Goal: Check status: Check status

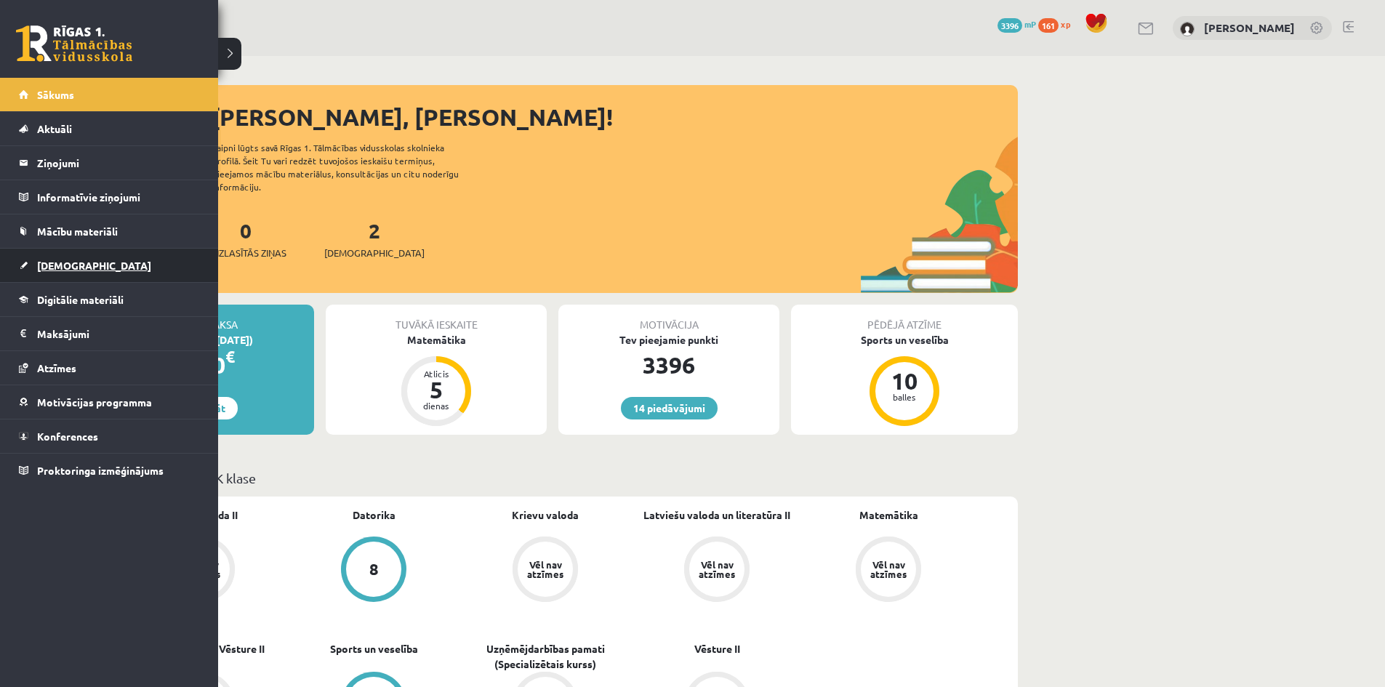
click at [68, 264] on span "[DEMOGRAPHIC_DATA]" at bounding box center [94, 265] width 114 height 13
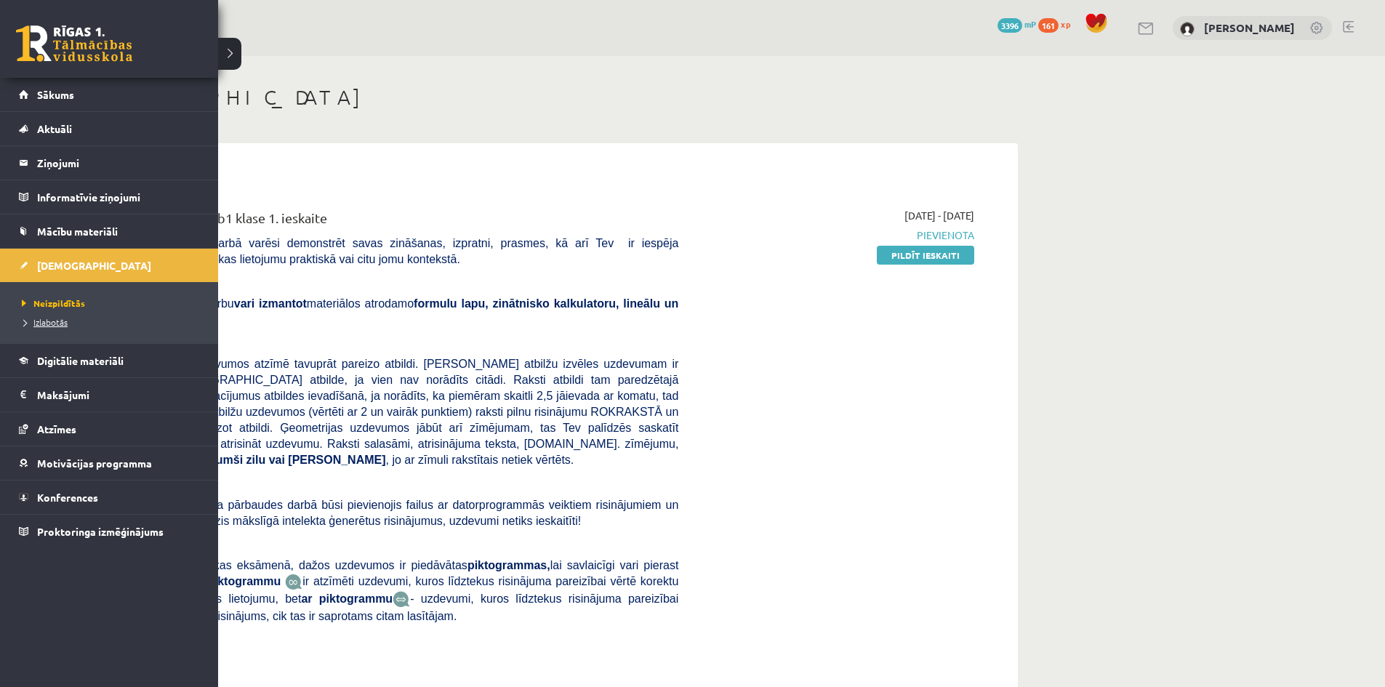
click at [49, 320] on span "Izlabotās" at bounding box center [42, 322] width 49 height 12
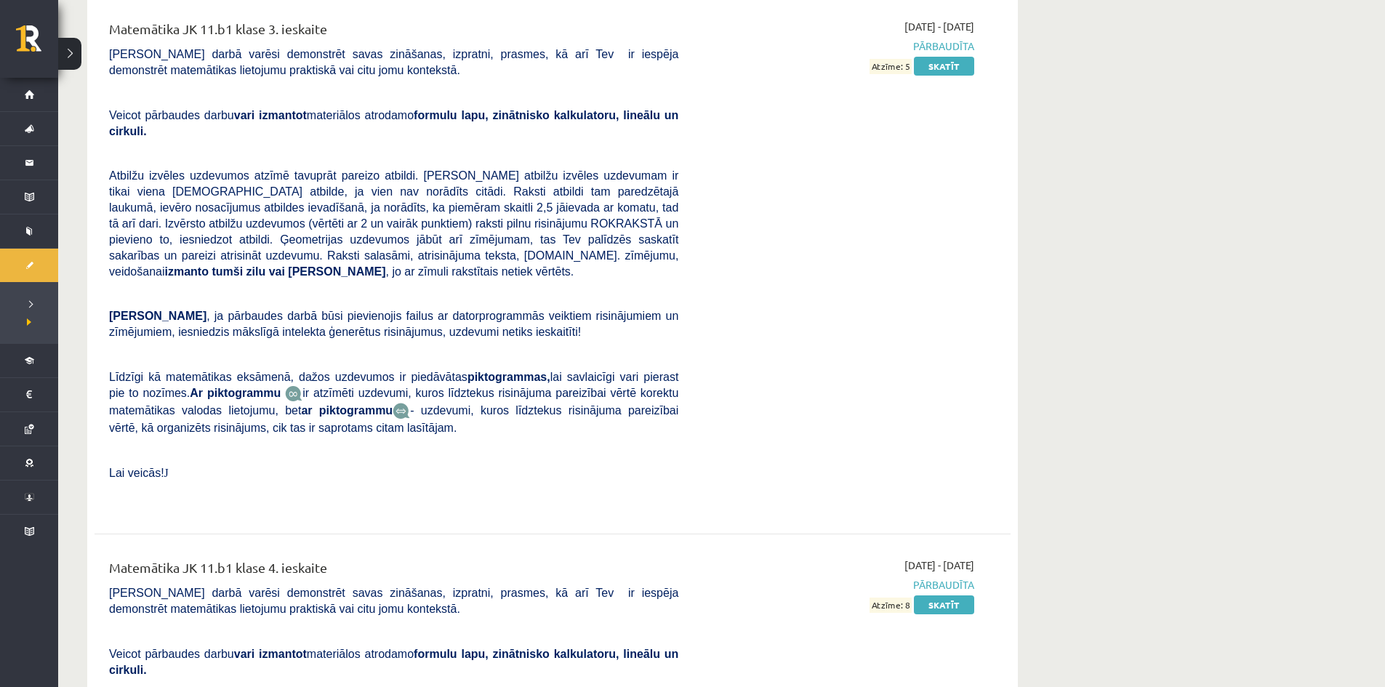
scroll to position [6105, 0]
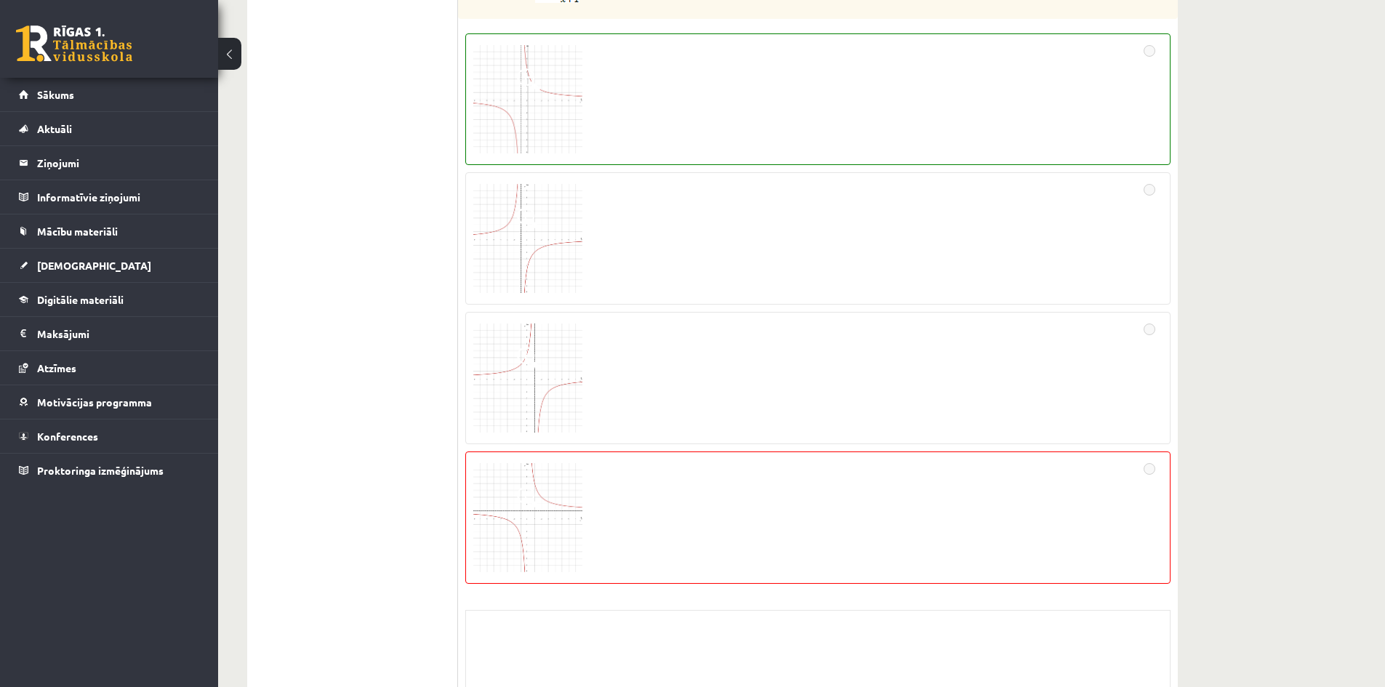
scroll to position [2374, 0]
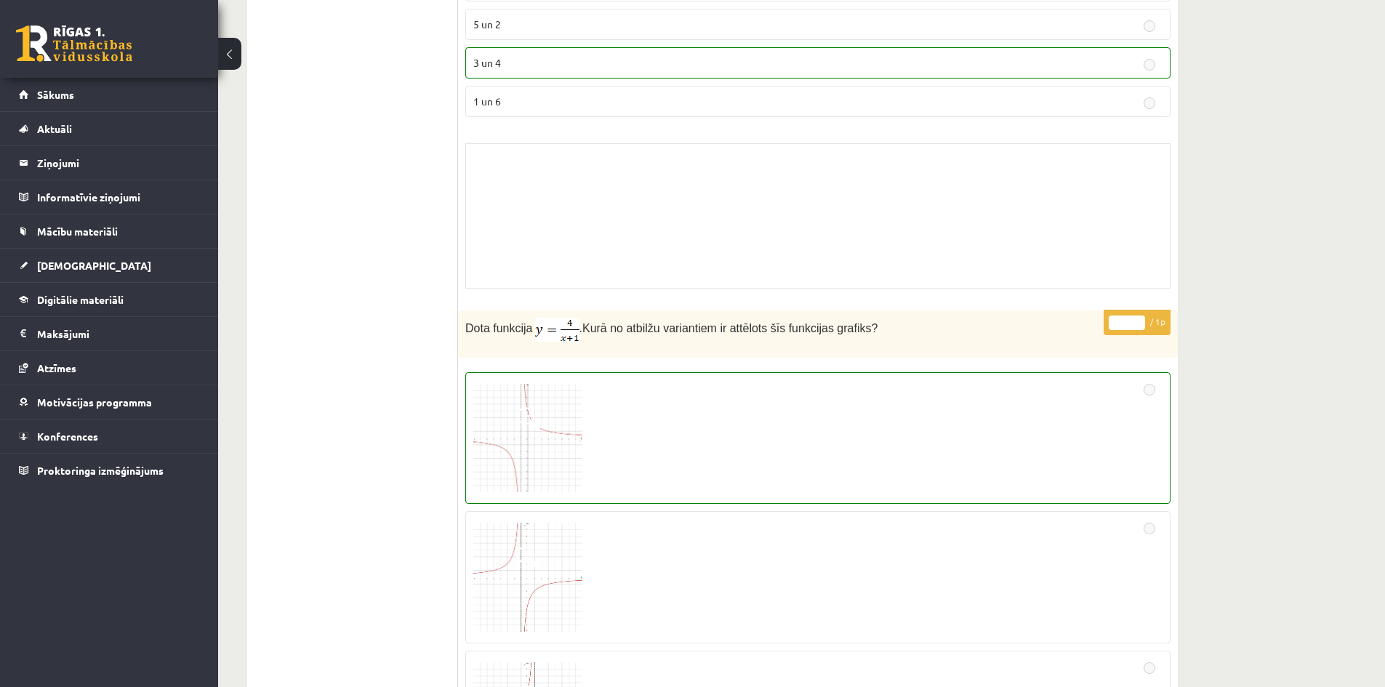
click at [541, 451] on img at bounding box center [527, 438] width 109 height 109
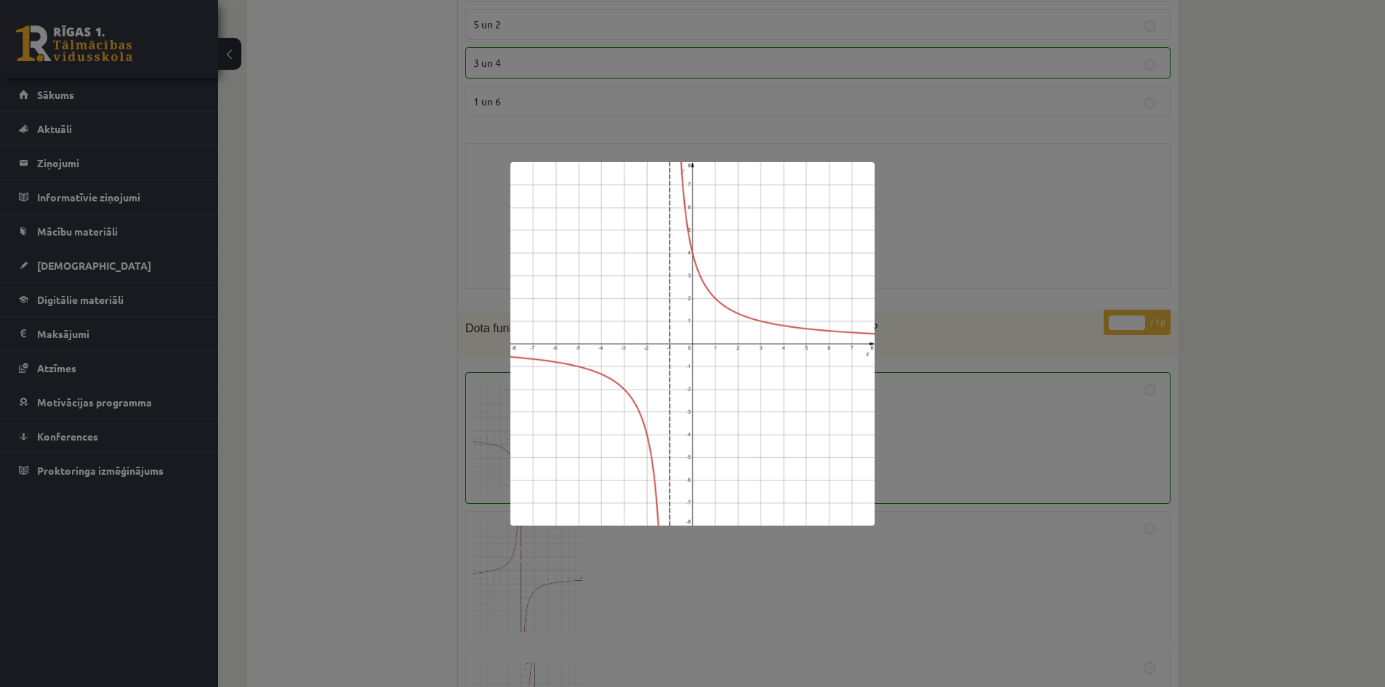
click at [969, 326] on div at bounding box center [692, 343] width 1385 height 687
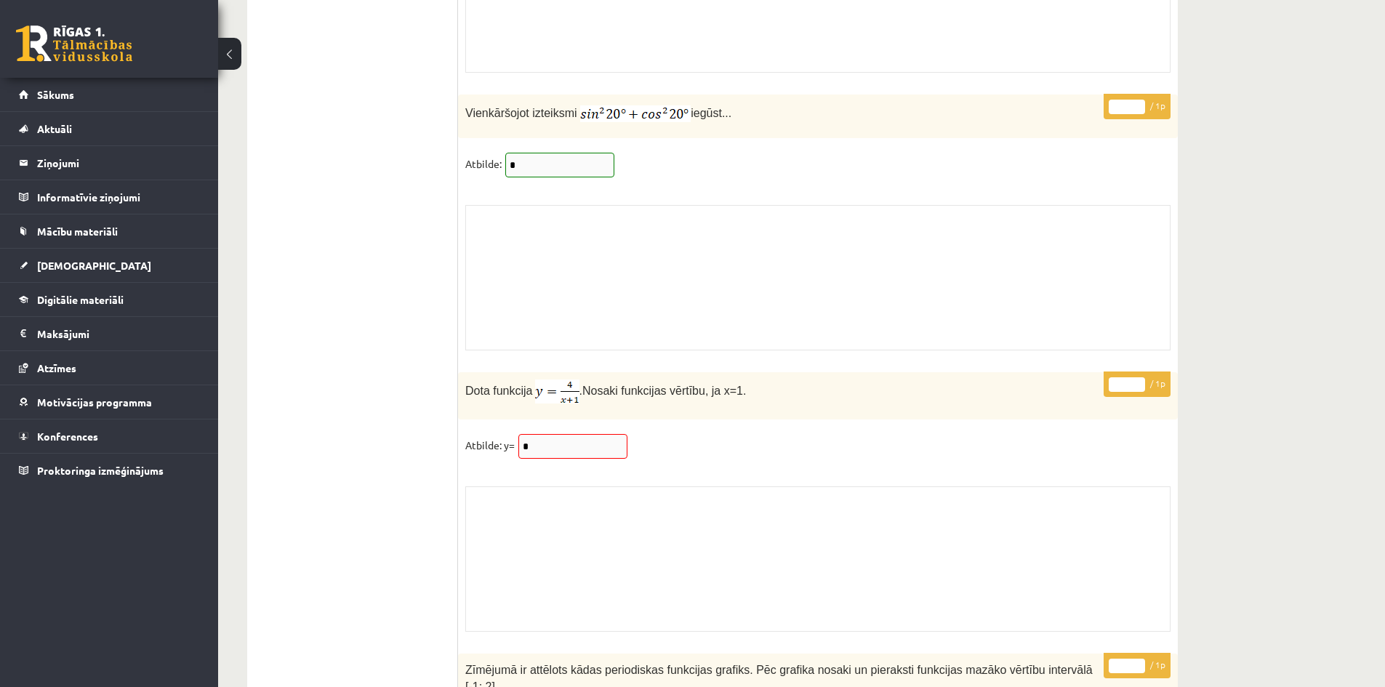
scroll to position [11944, 0]
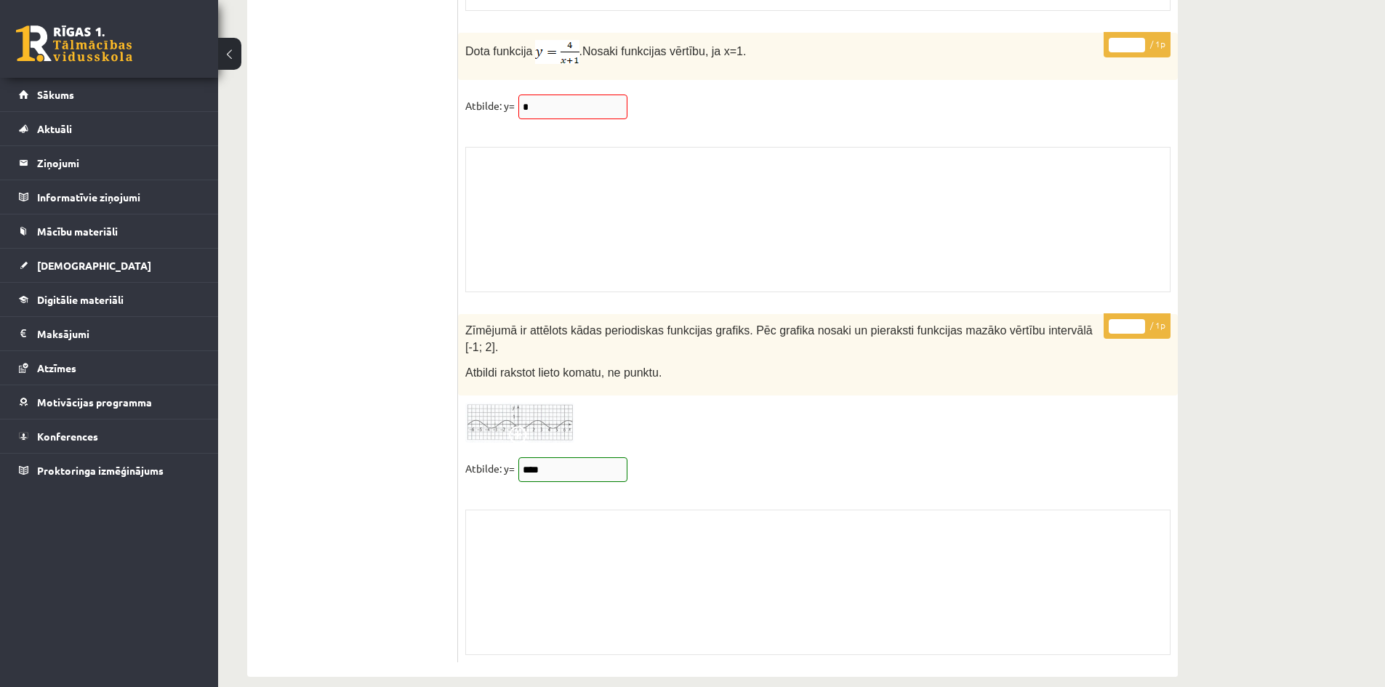
click at [517, 403] on img at bounding box center [519, 423] width 109 height 40
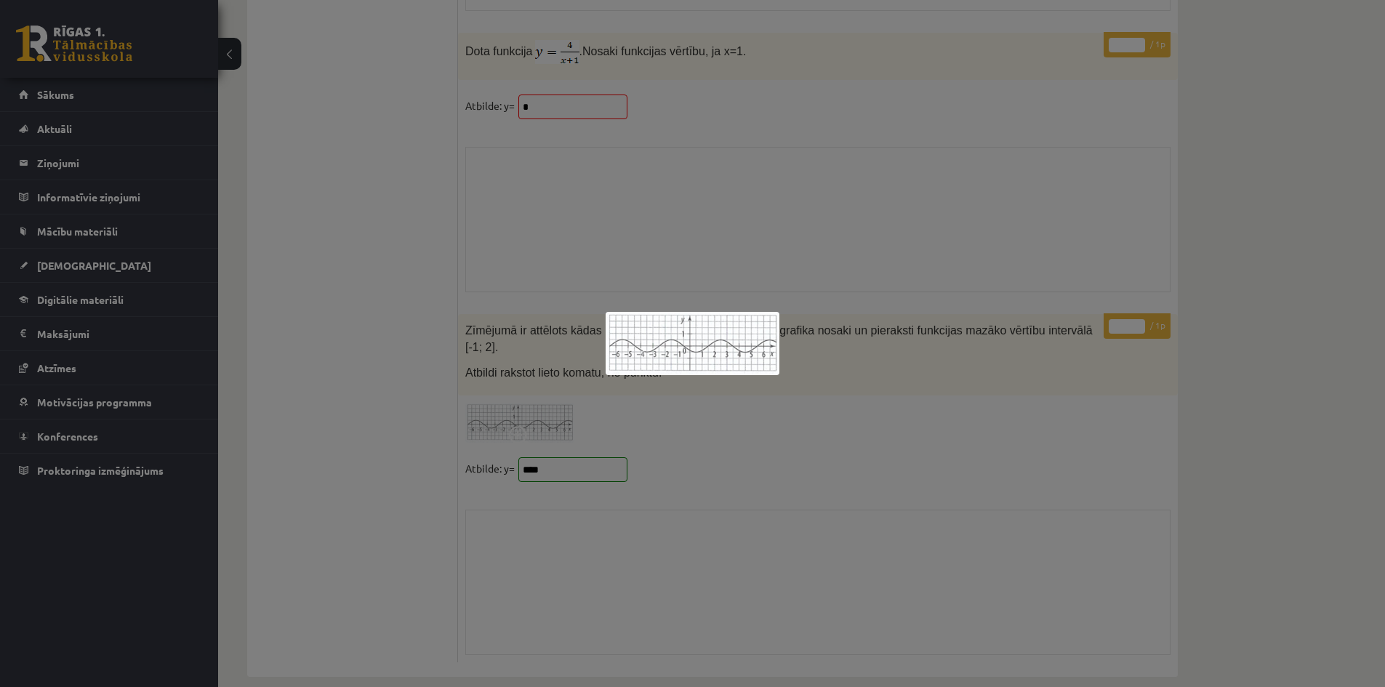
click at [813, 505] on div at bounding box center [692, 343] width 1385 height 687
